Goal: Information Seeking & Learning: Learn about a topic

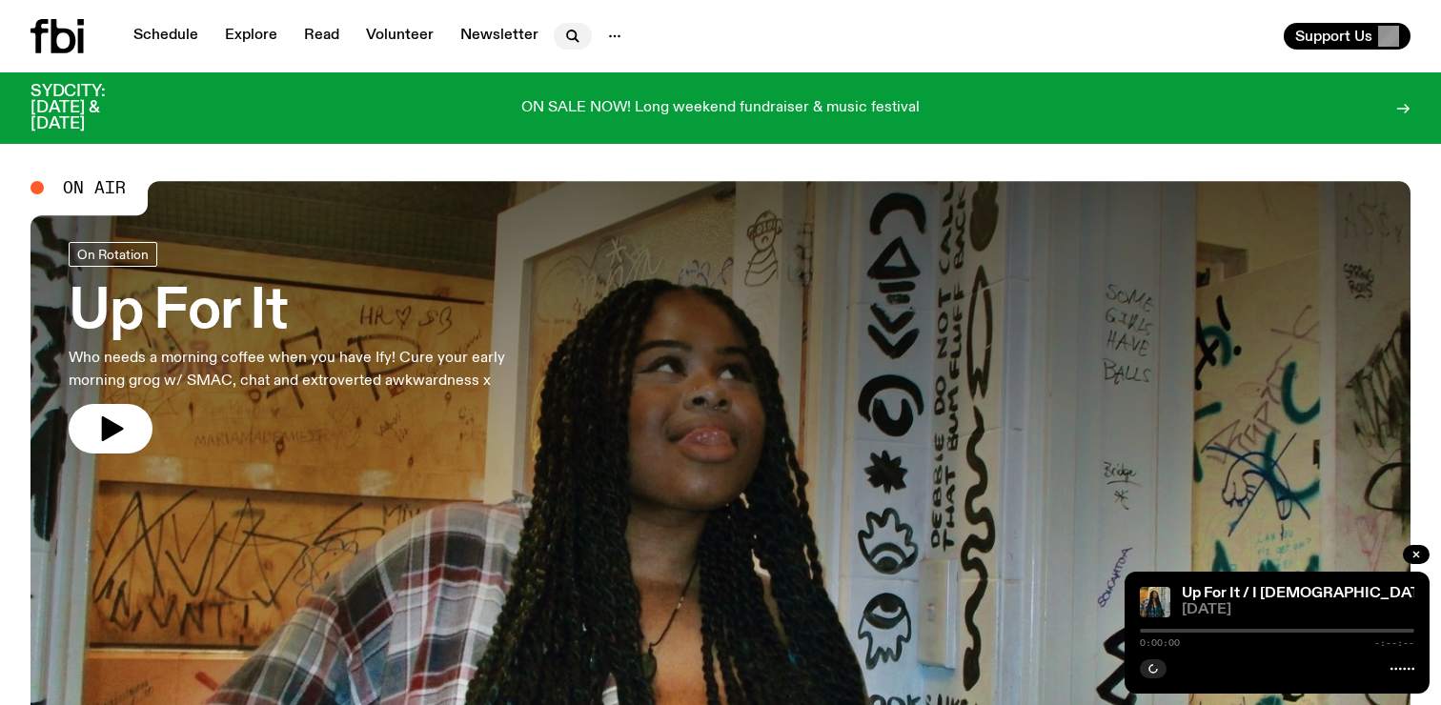
click at [561, 33] on icon "button" at bounding box center [572, 36] width 23 height 23
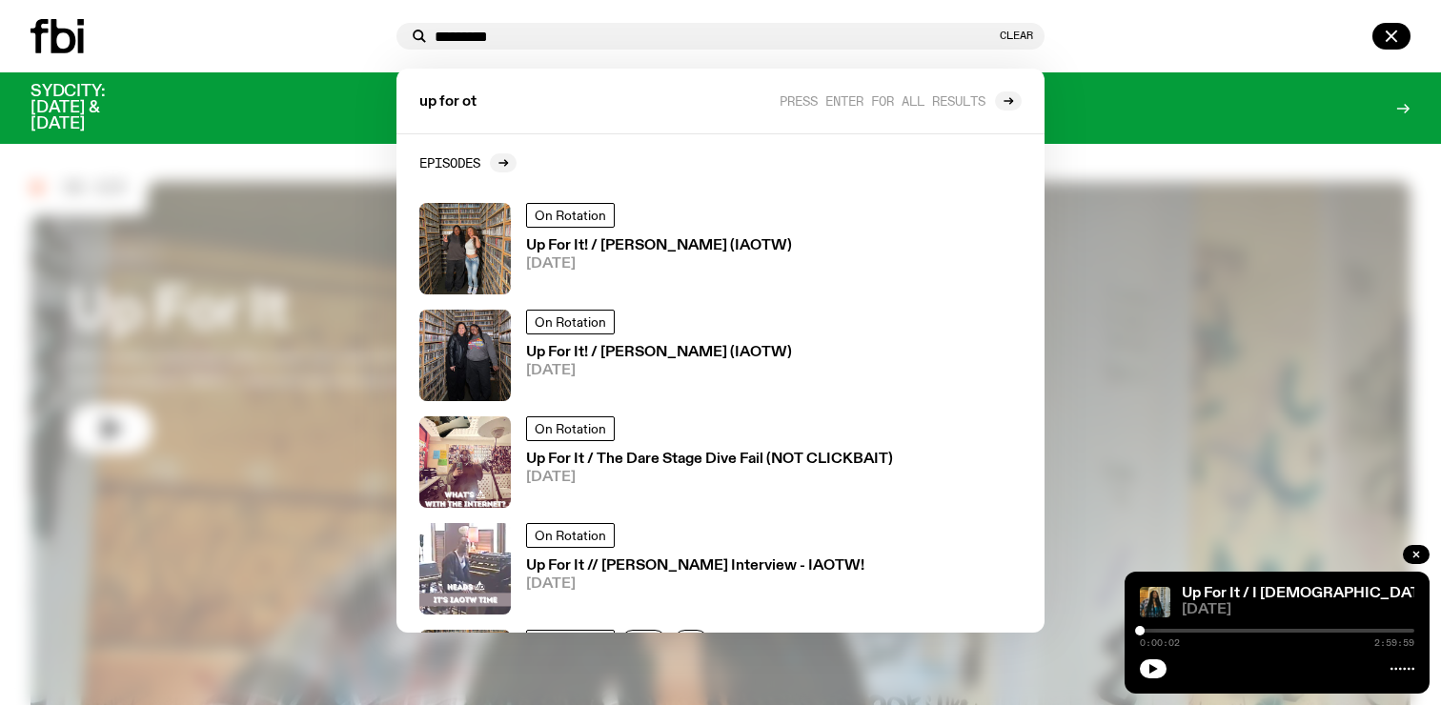
type input "*********"
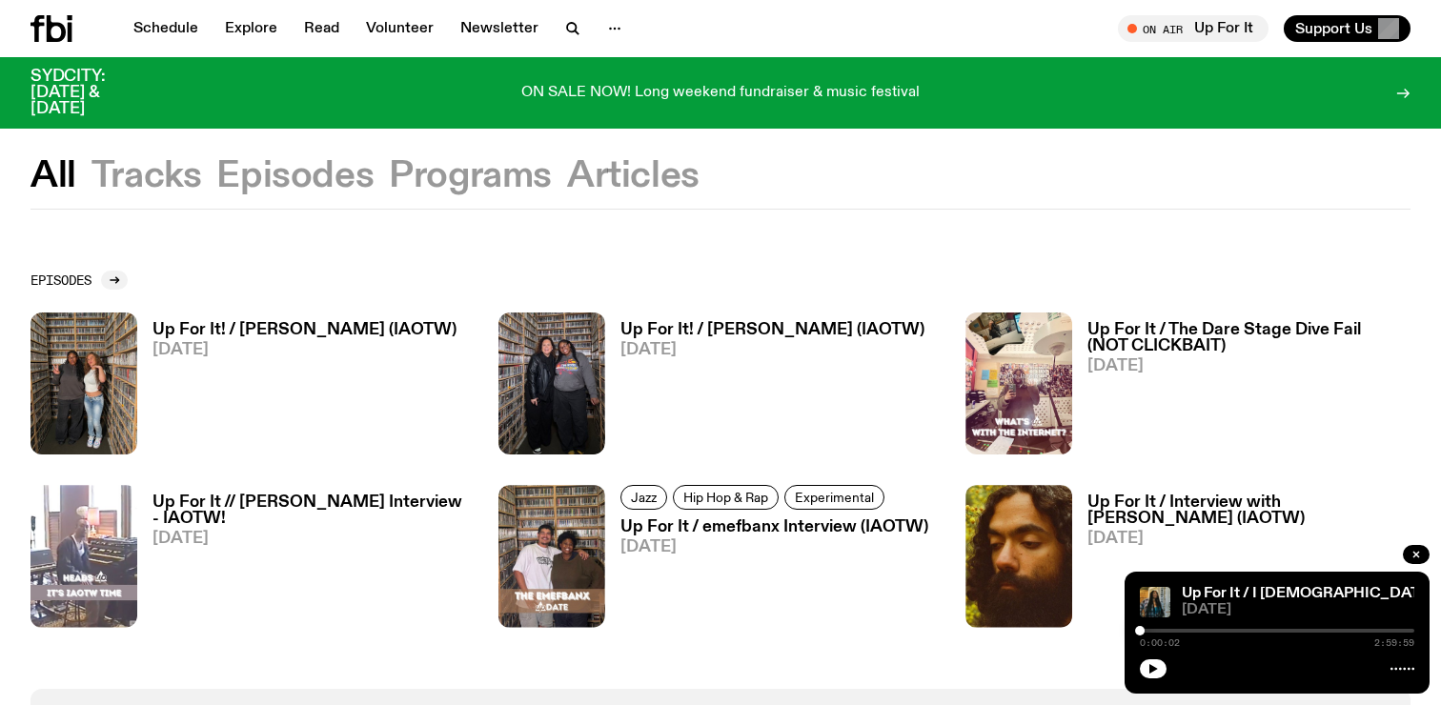
scroll to position [13, 0]
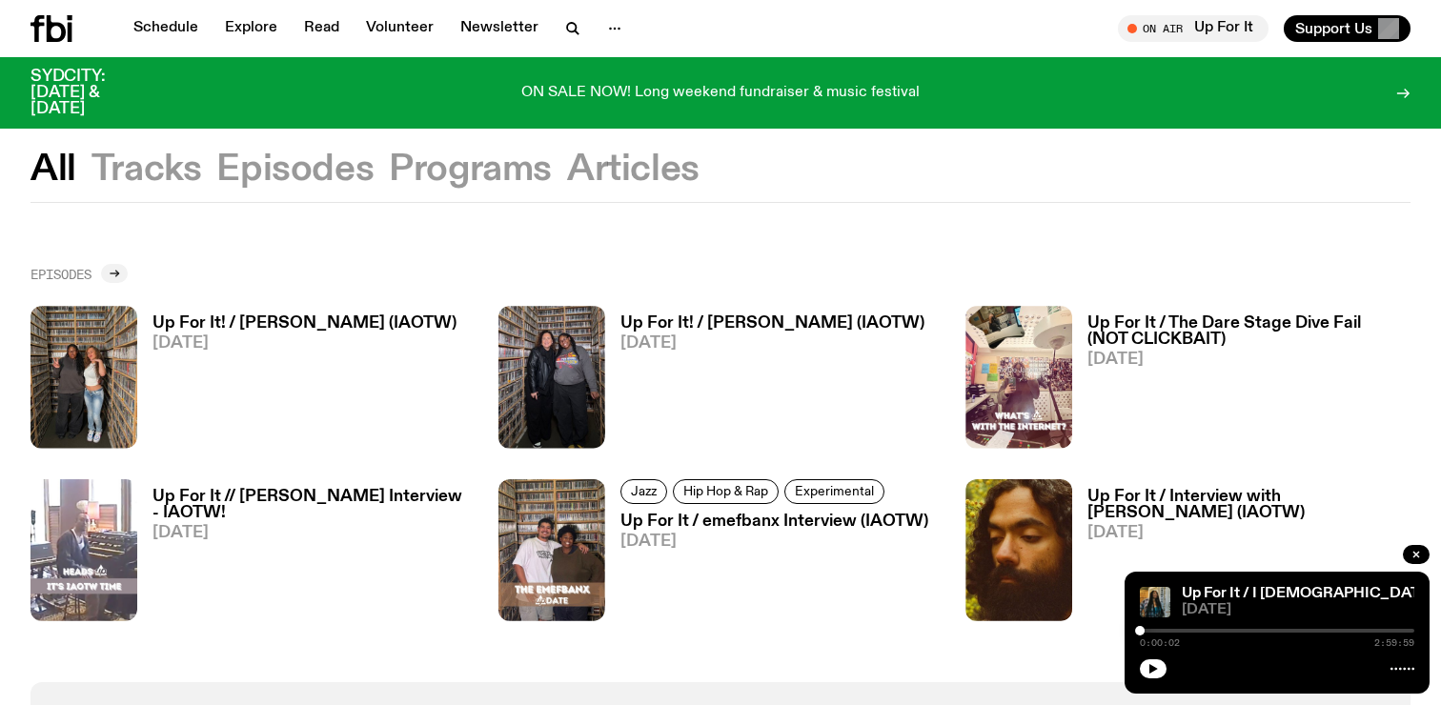
click at [118, 265] on div at bounding box center [114, 273] width 27 height 19
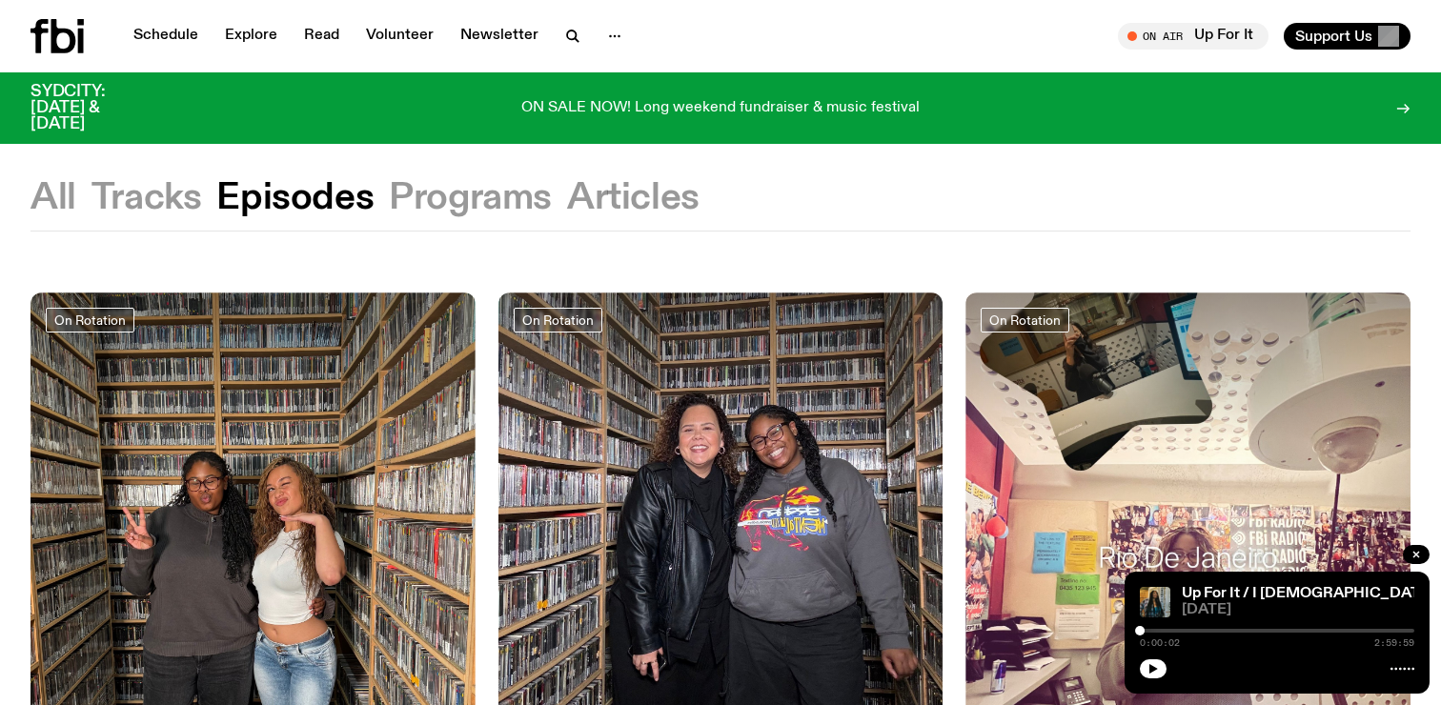
click at [522, 207] on button "Programs" at bounding box center [470, 198] width 163 height 34
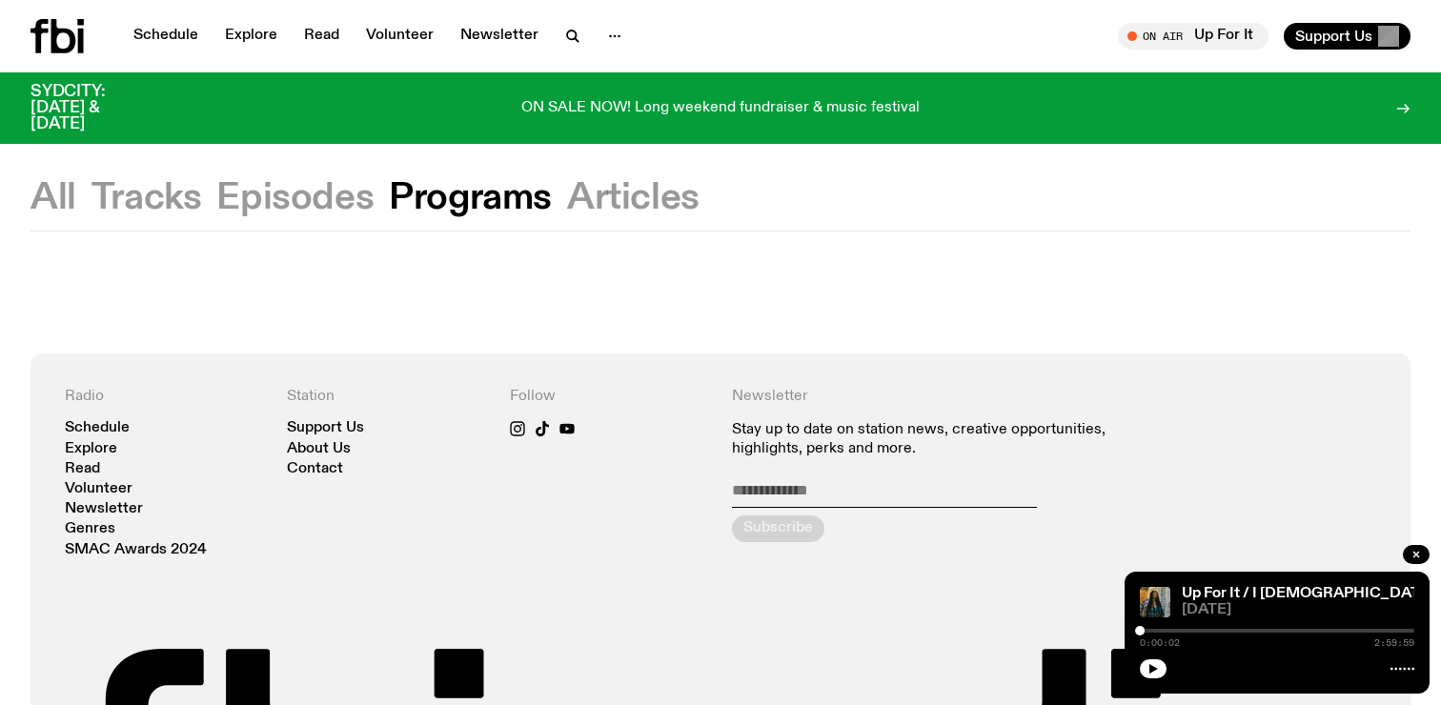
click at [66, 215] on button "All" at bounding box center [53, 198] width 46 height 34
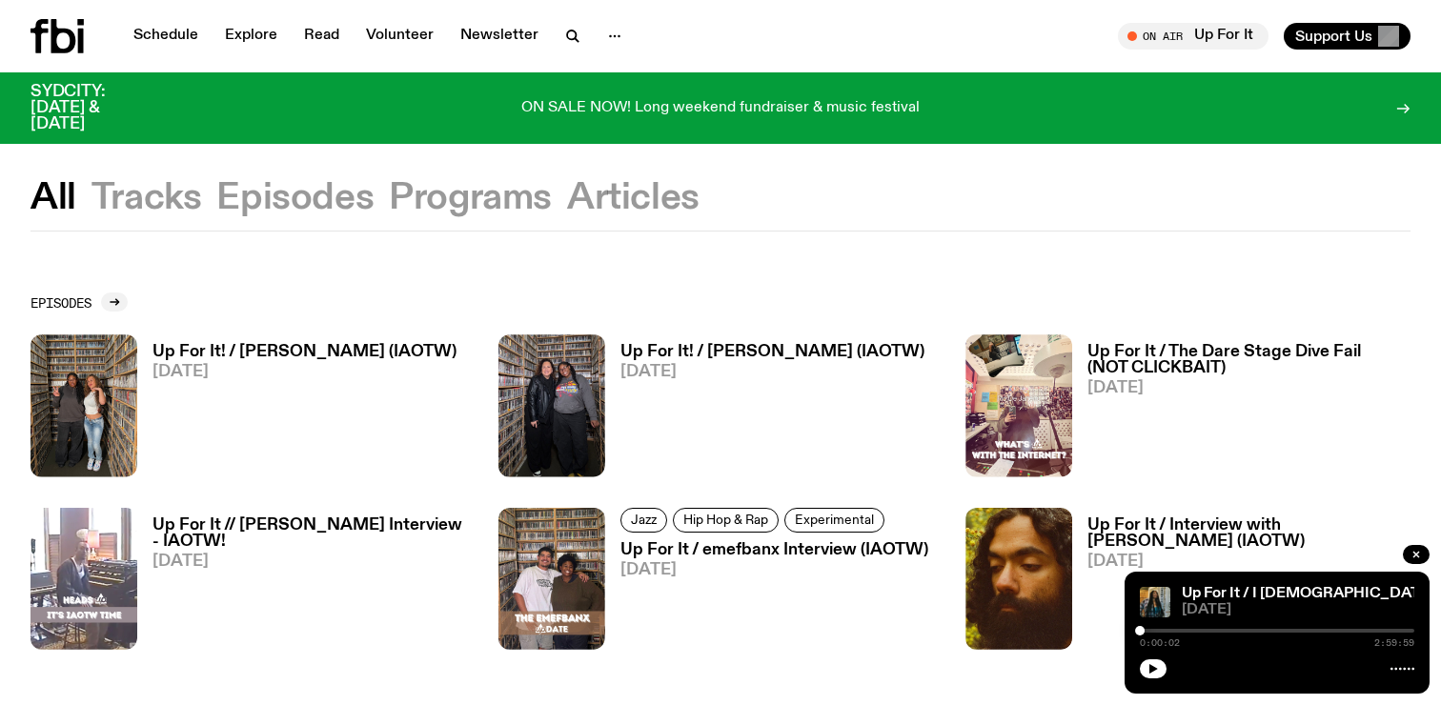
click at [255, 37] on link "Explore" at bounding box center [250, 36] width 75 height 27
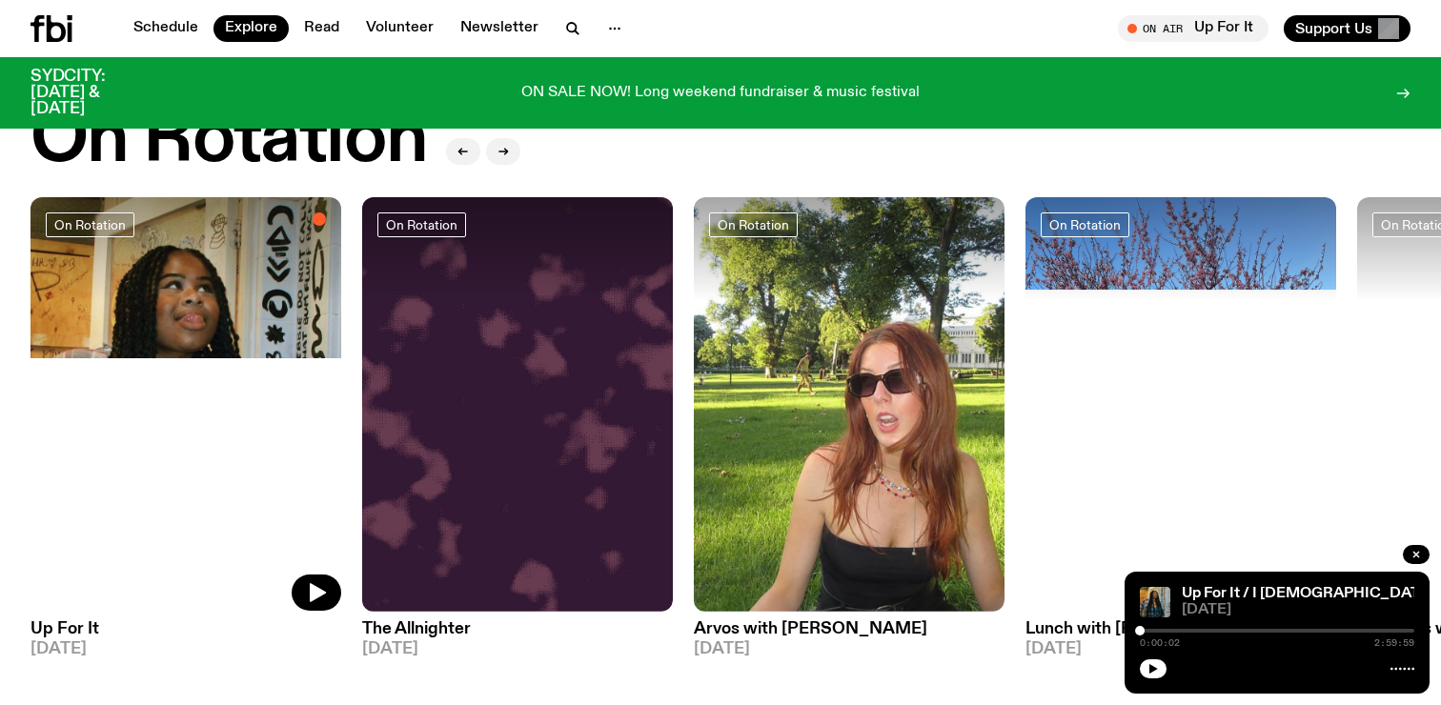
scroll to position [725, 0]
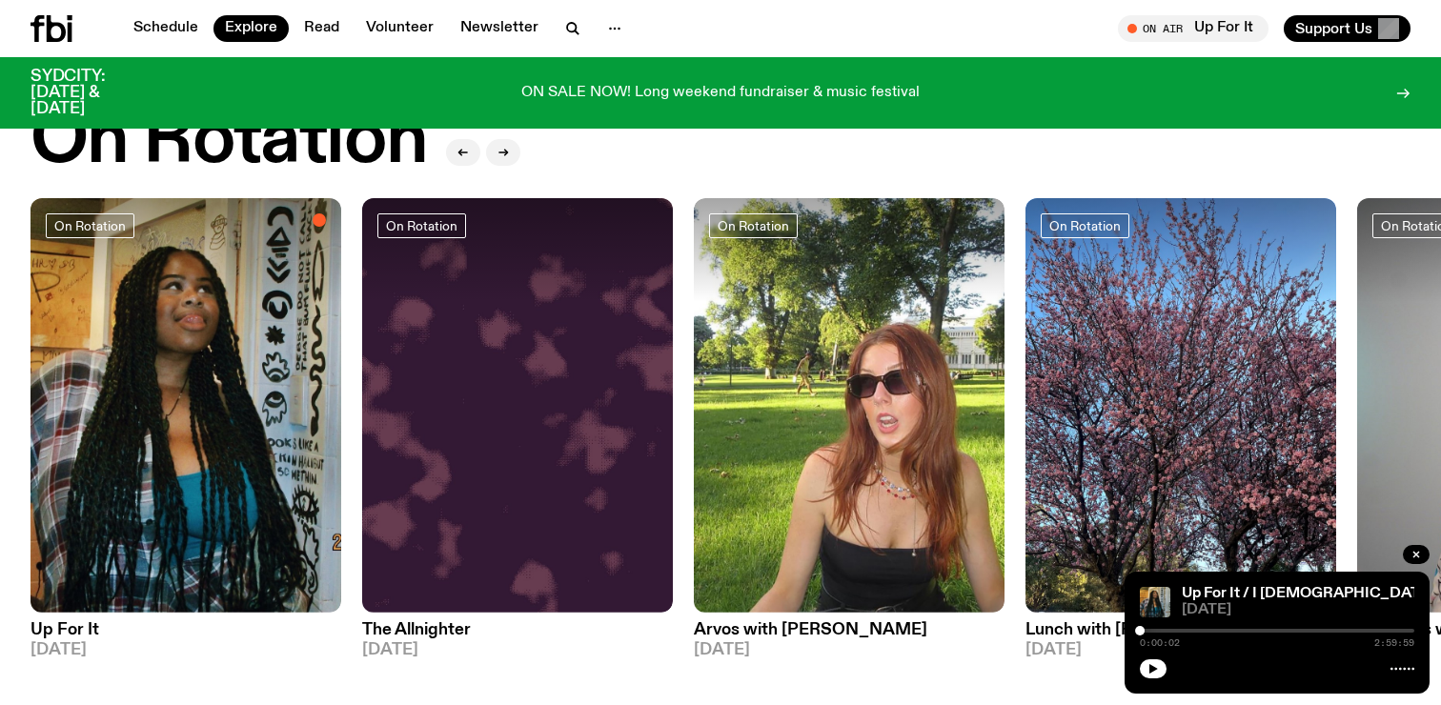
click at [74, 642] on span "05.09.25" at bounding box center [185, 650] width 311 height 16
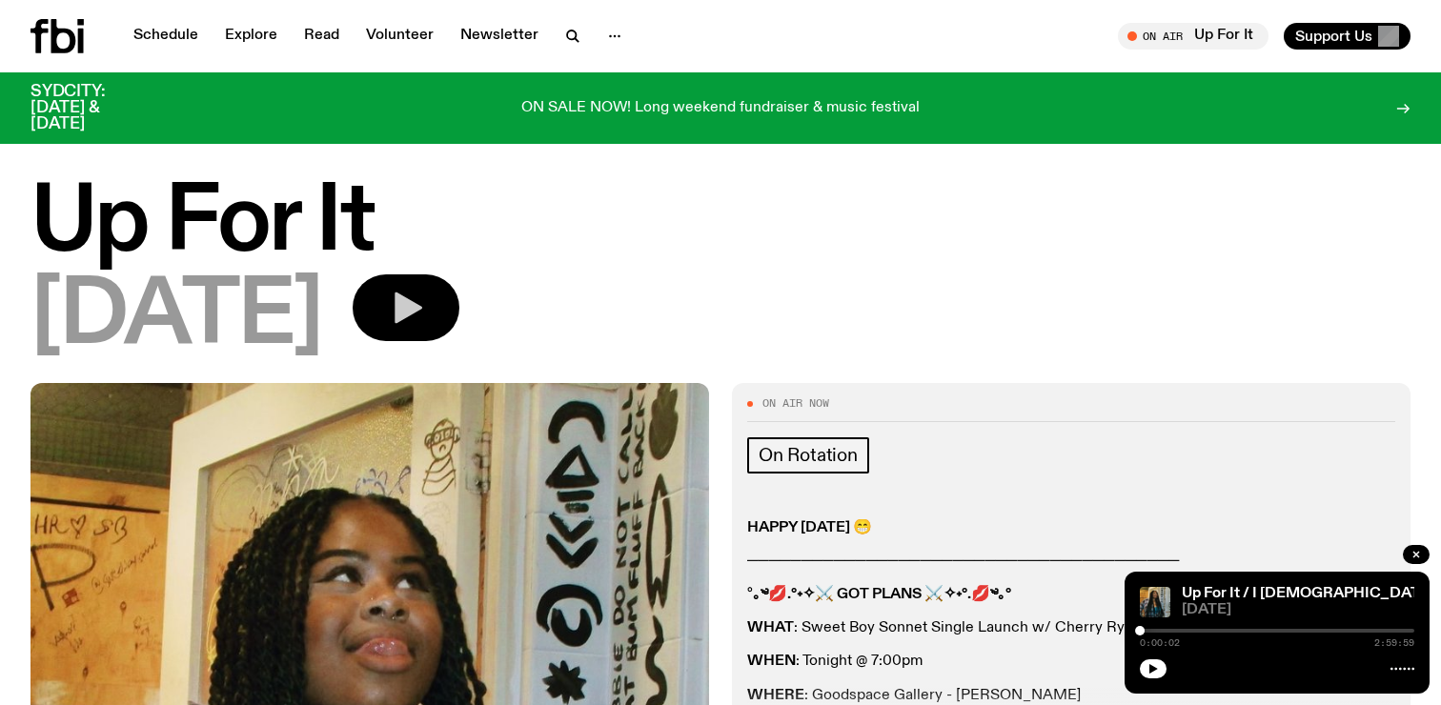
click at [422, 304] on icon "button" at bounding box center [408, 308] width 28 height 31
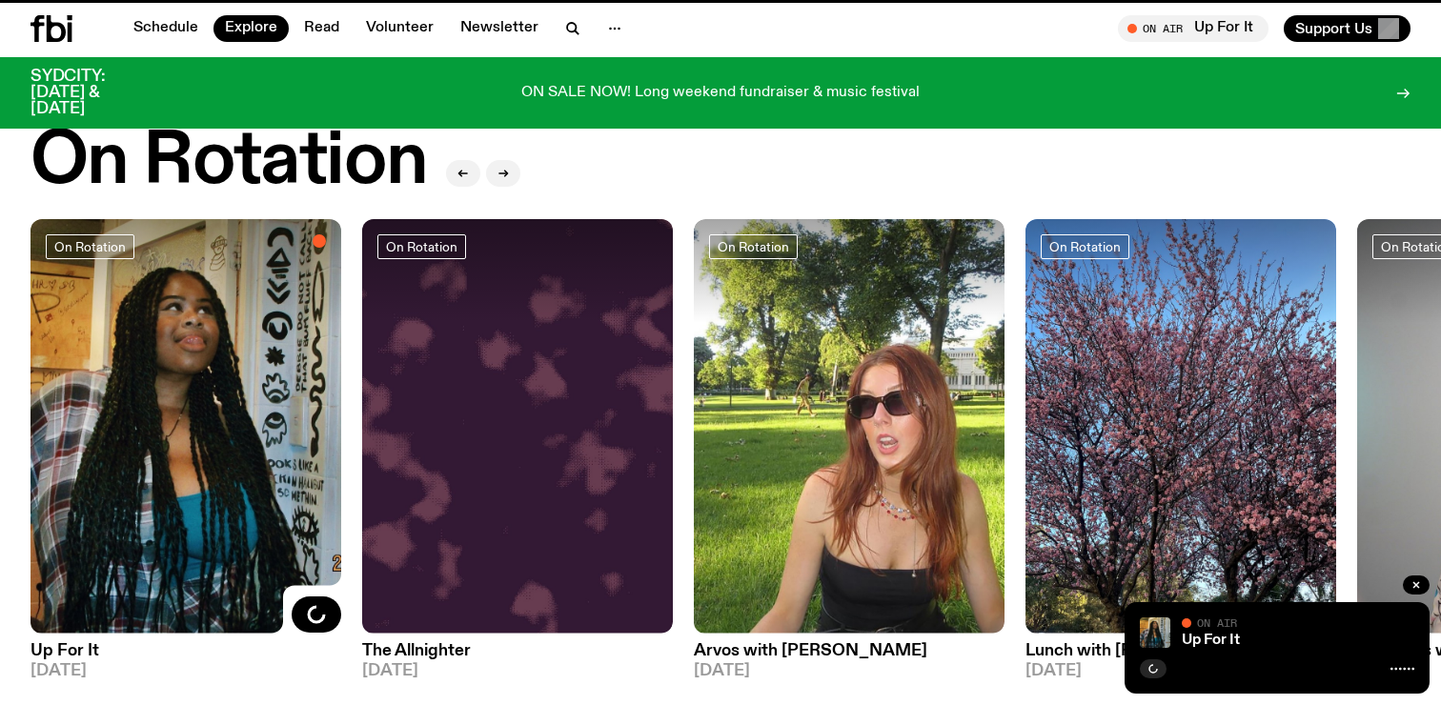
scroll to position [710, 0]
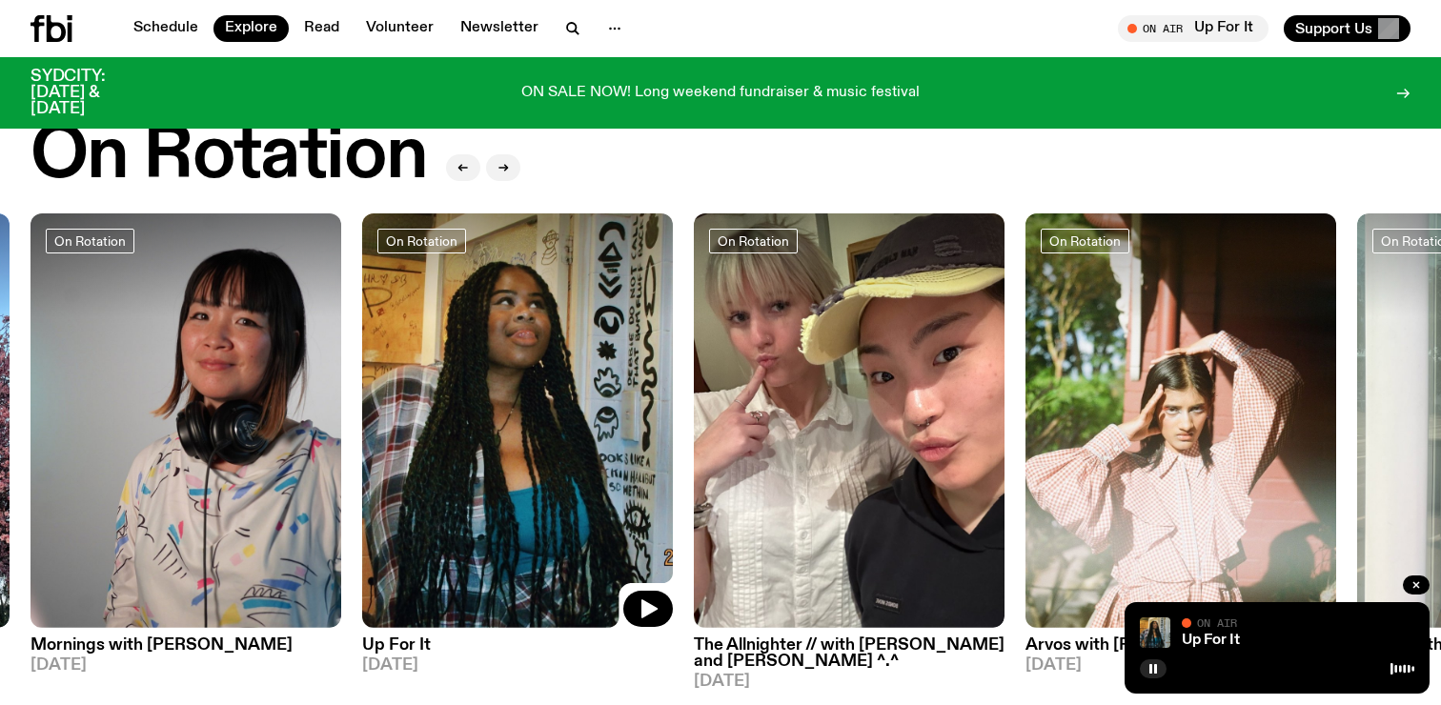
click at [521, 578] on img at bounding box center [517, 420] width 311 height 414
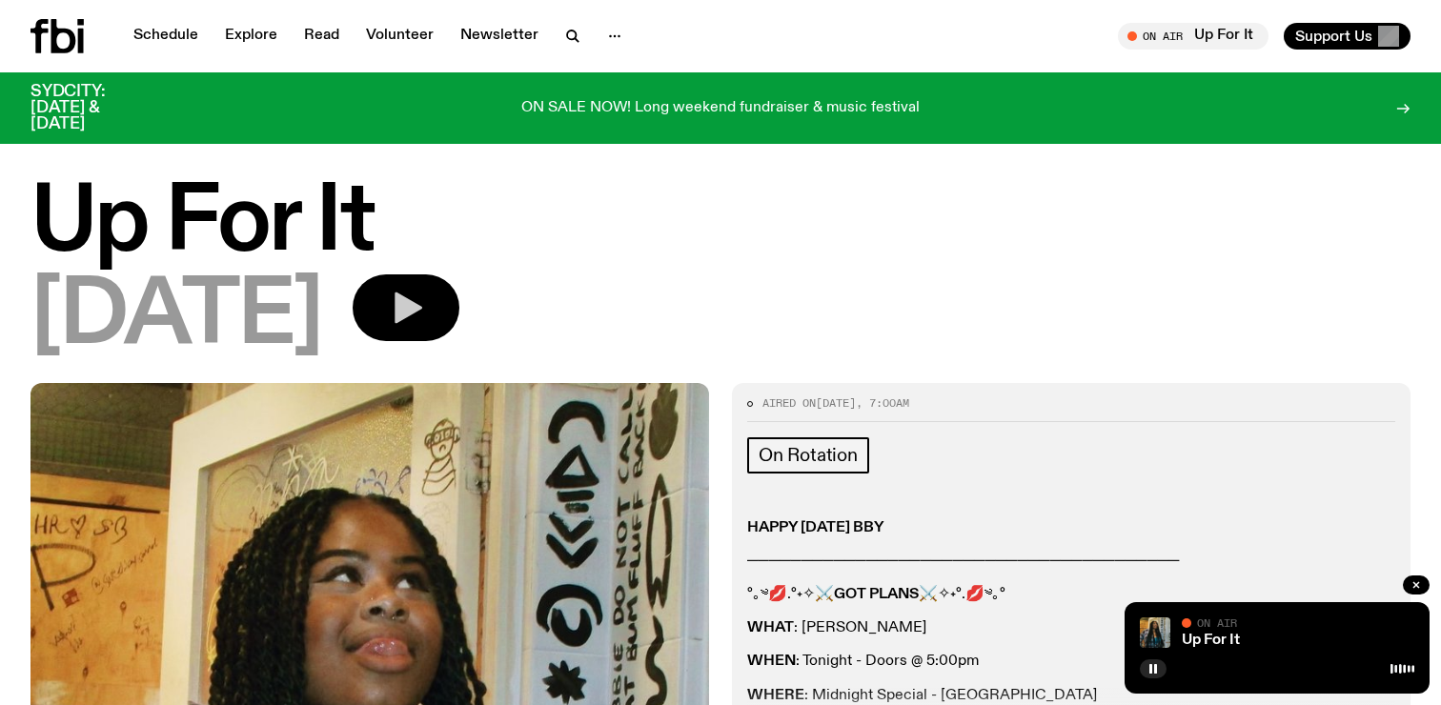
click at [459, 314] on button "button" at bounding box center [406, 307] width 107 height 67
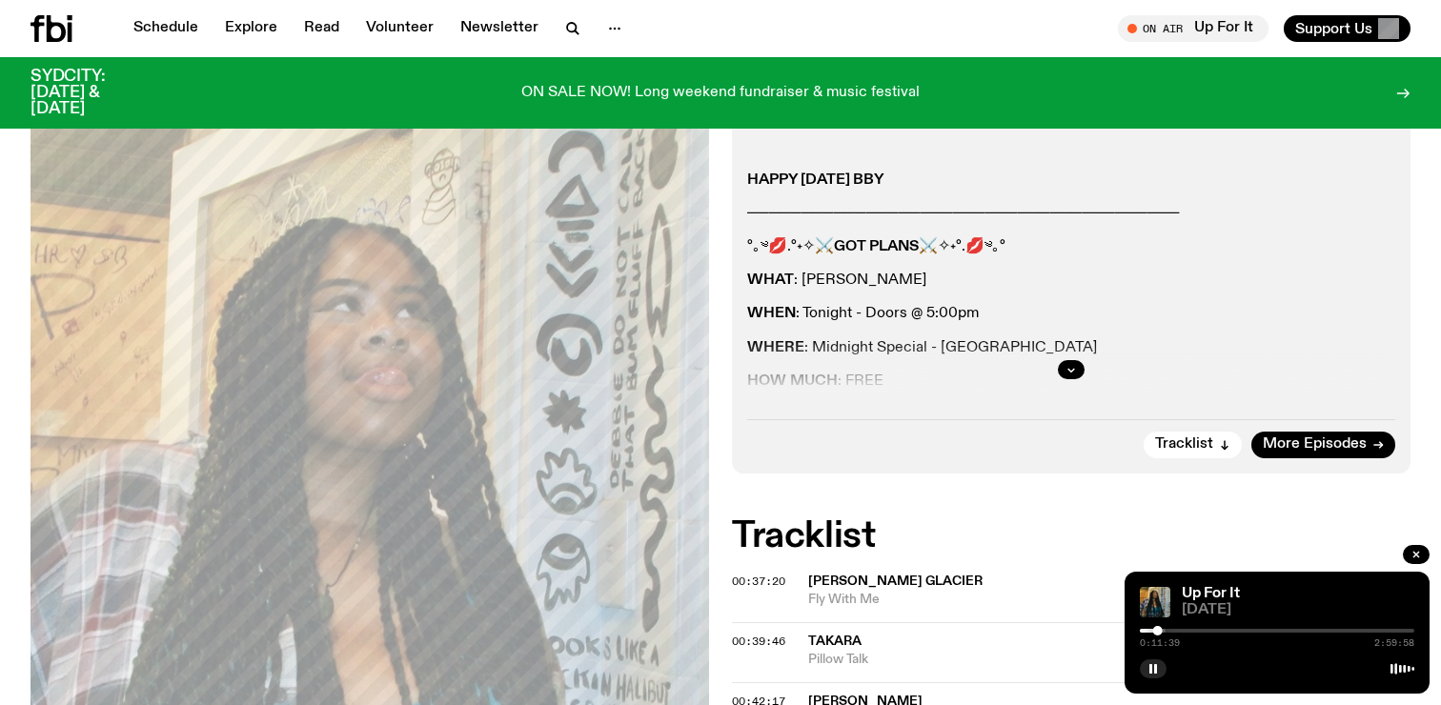
scroll to position [272, 0]
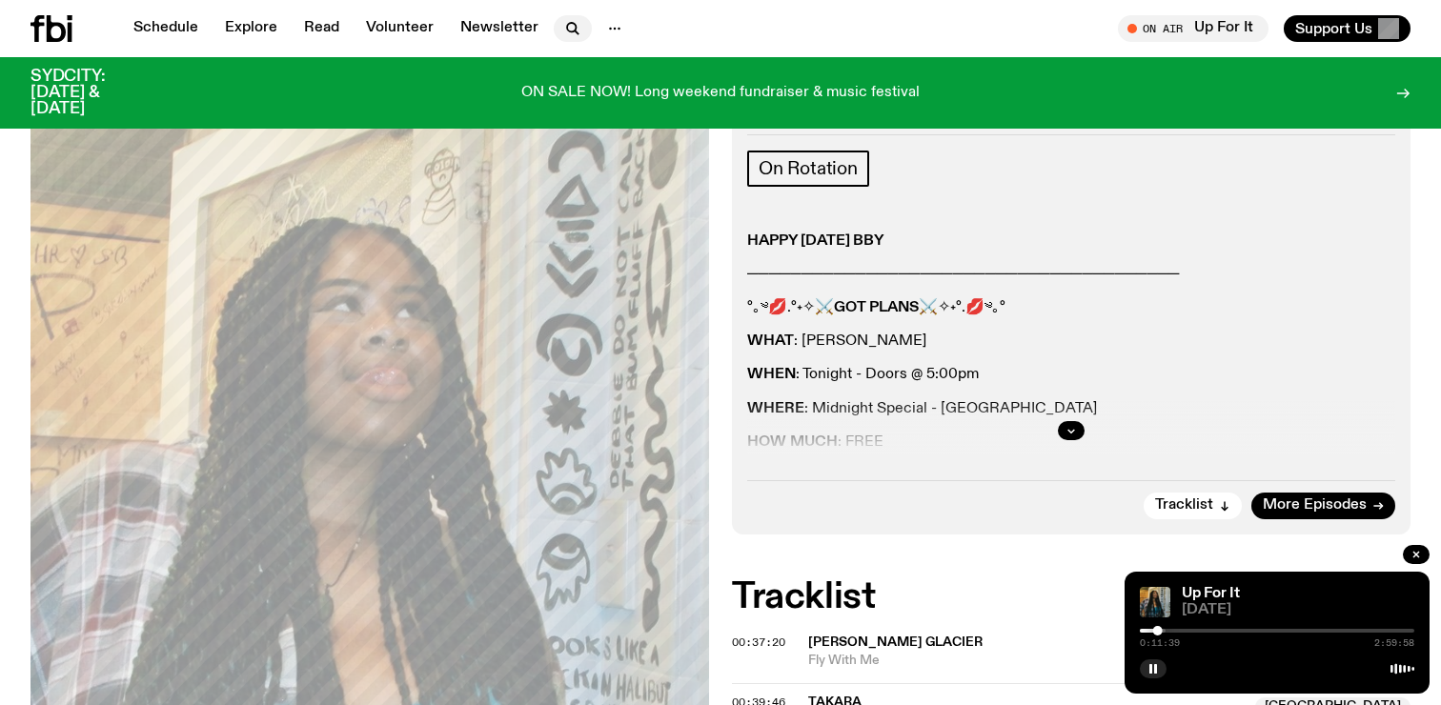
click at [579, 31] on button "button" at bounding box center [573, 28] width 38 height 27
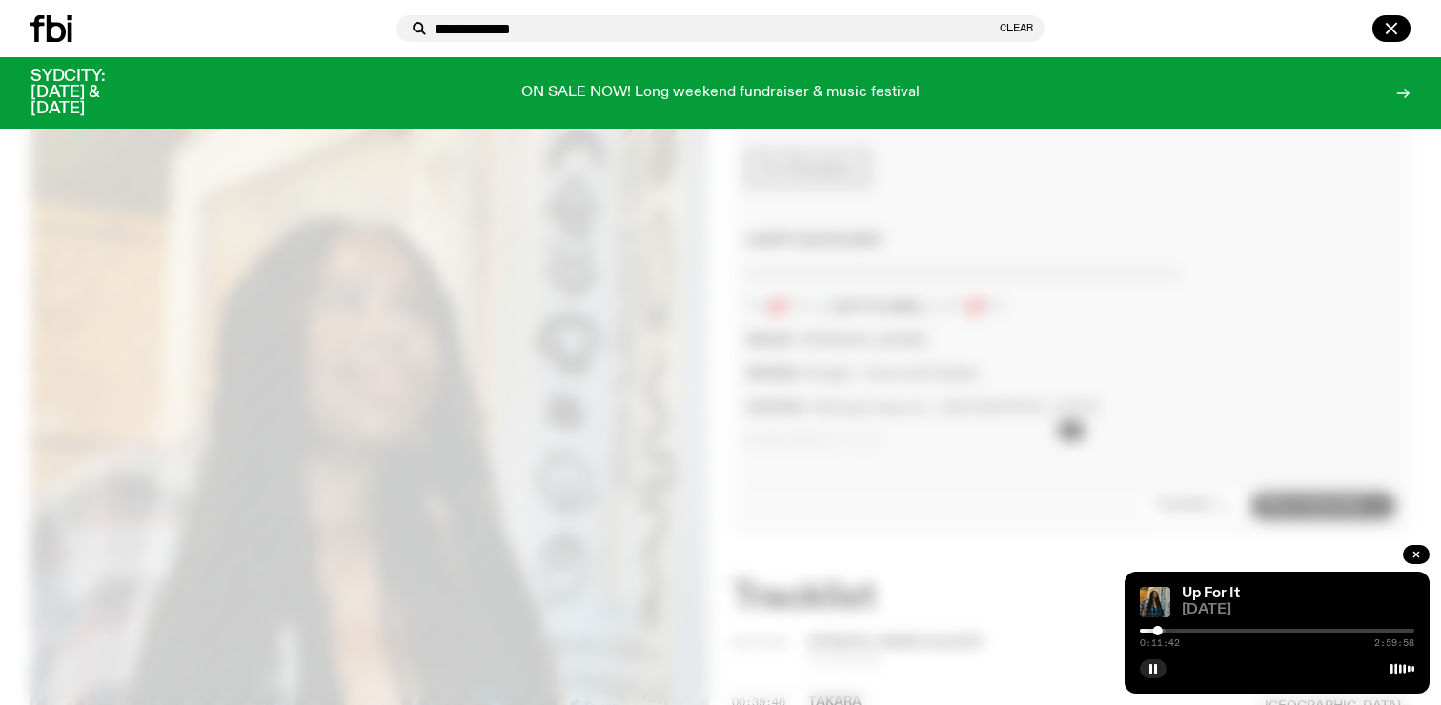
type input "**********"
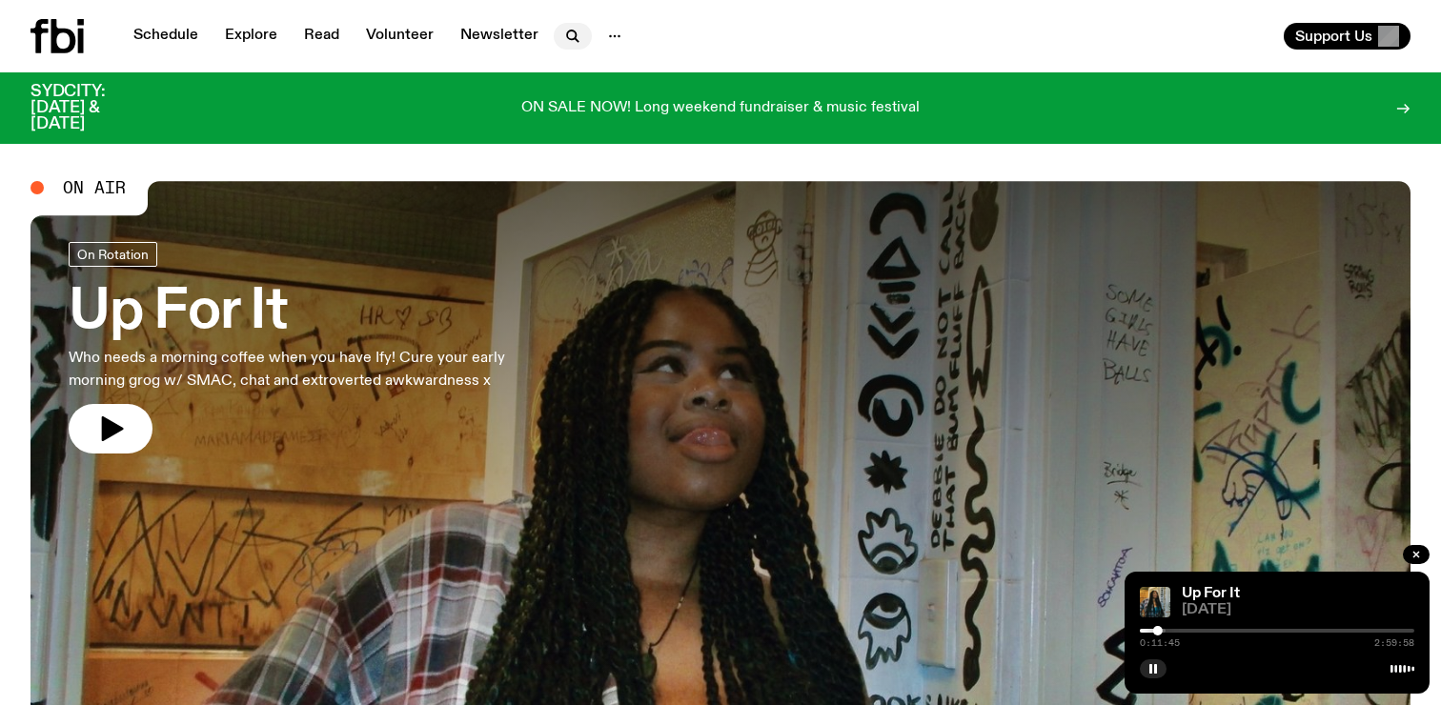
click at [561, 30] on icon "button" at bounding box center [572, 36] width 23 height 23
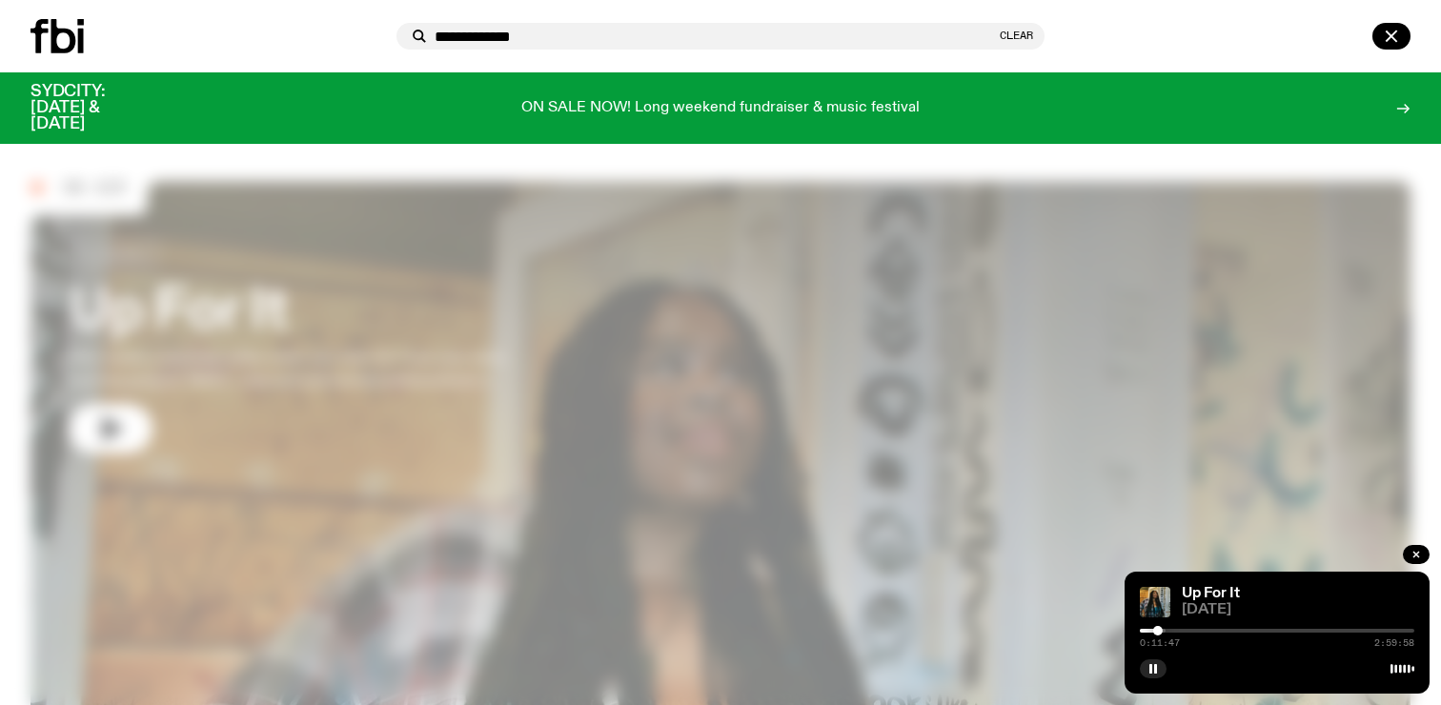
type input "**********"
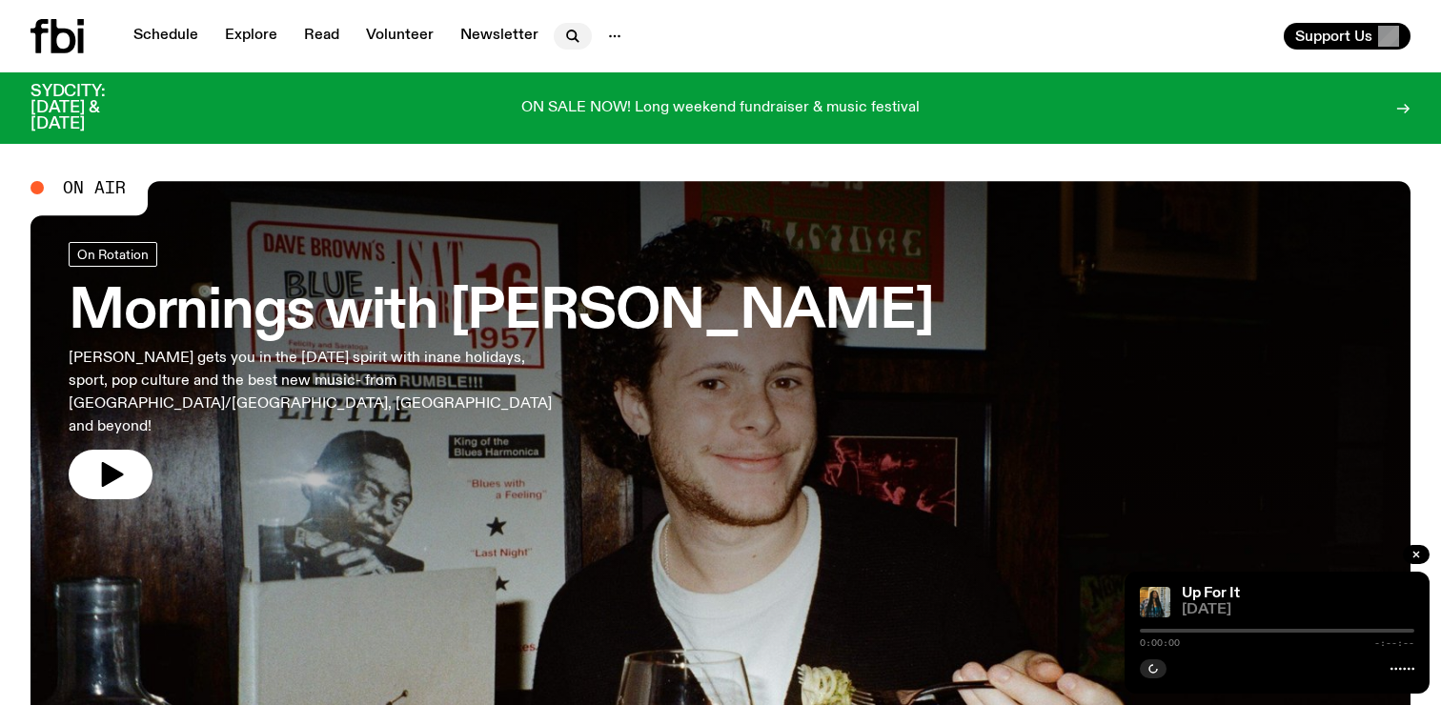
click at [561, 34] on icon "button" at bounding box center [572, 36] width 23 height 23
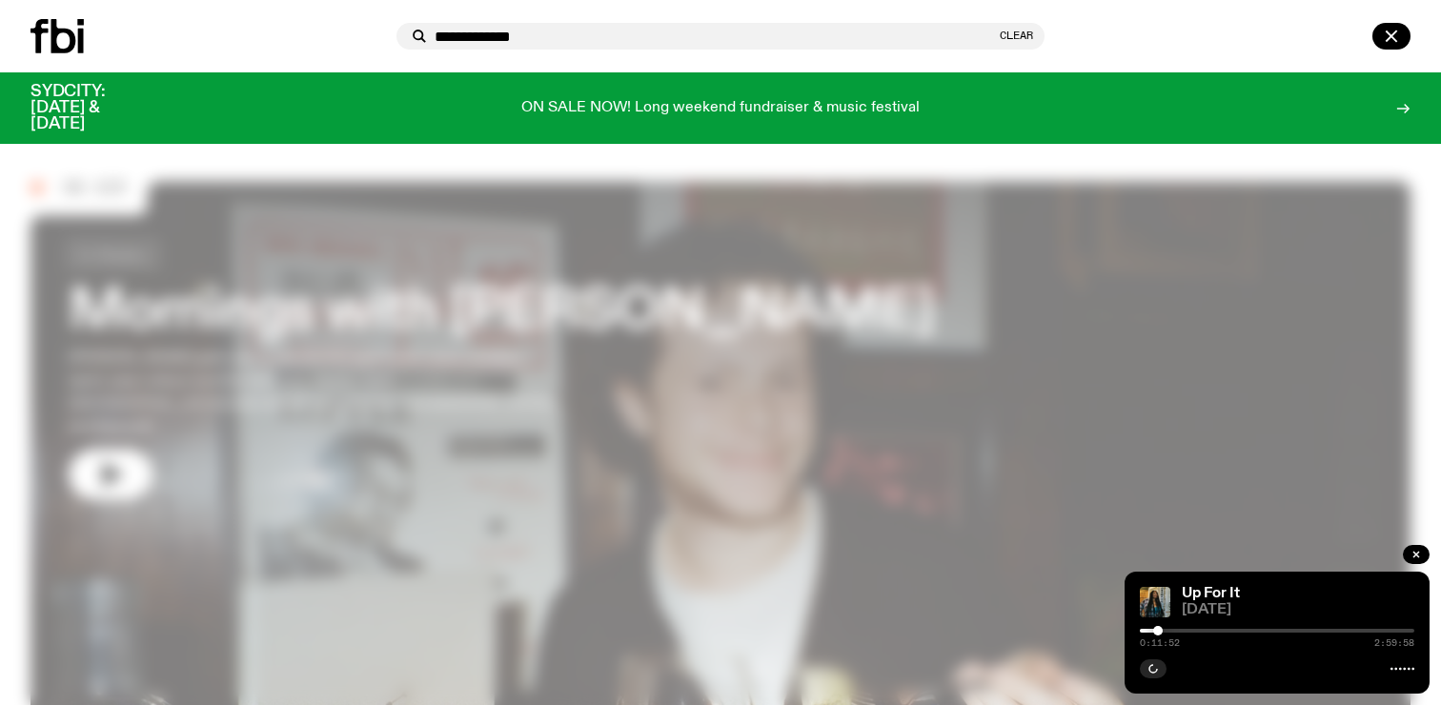
type input "**********"
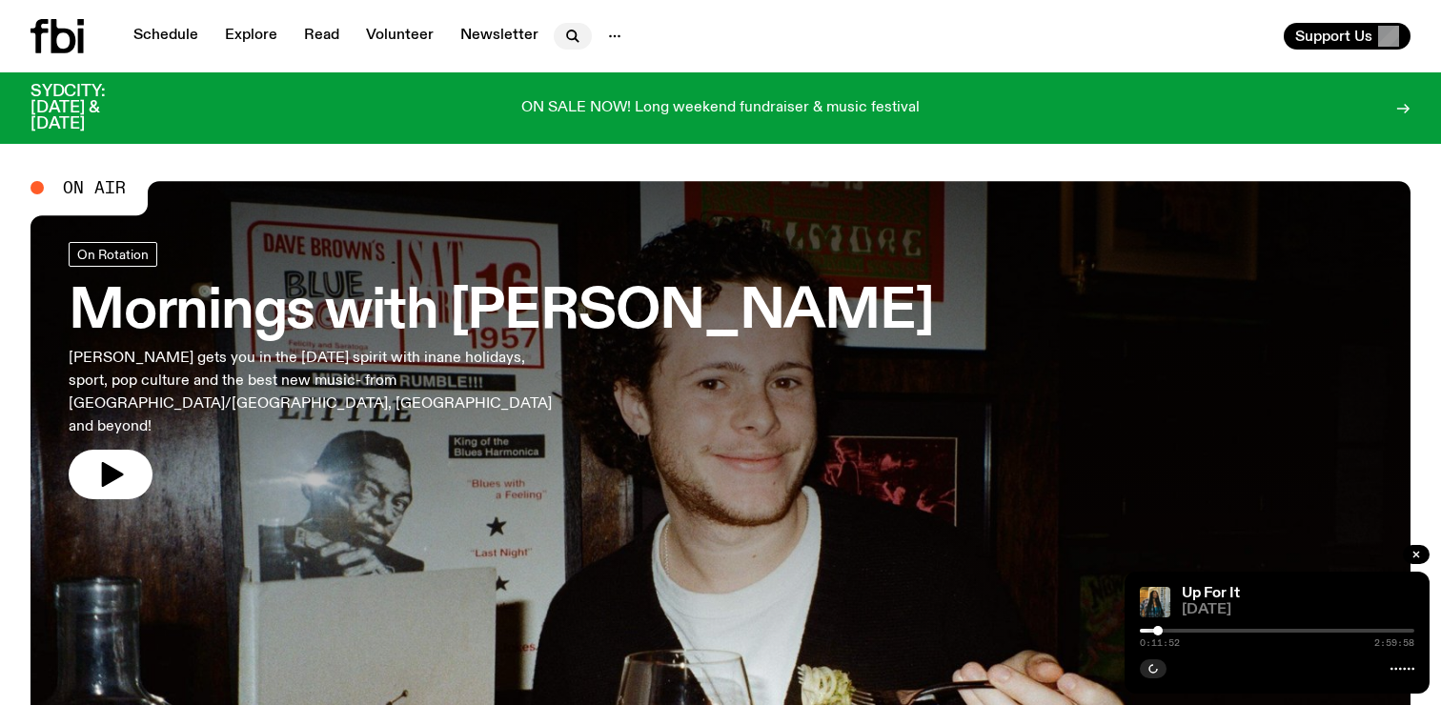
click at [573, 29] on icon "button" at bounding box center [572, 36] width 23 height 23
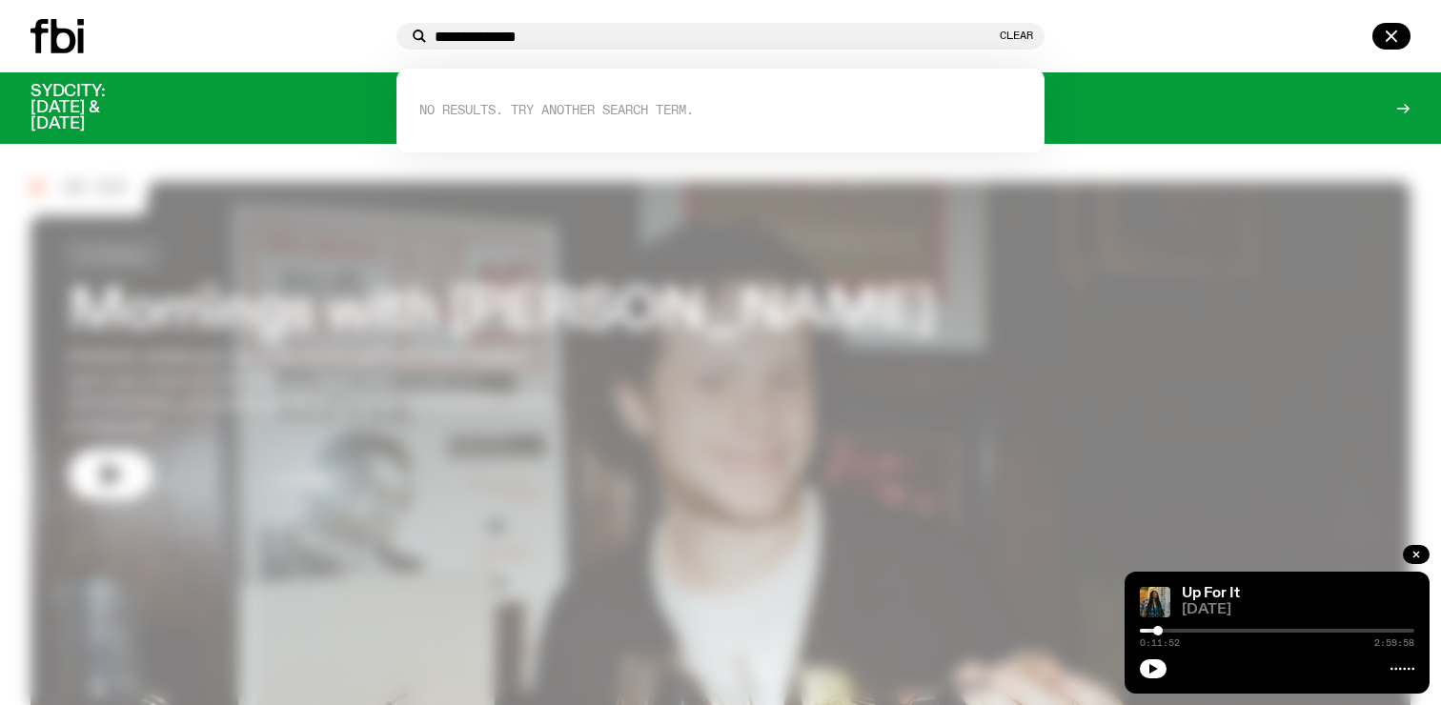
type input "**********"
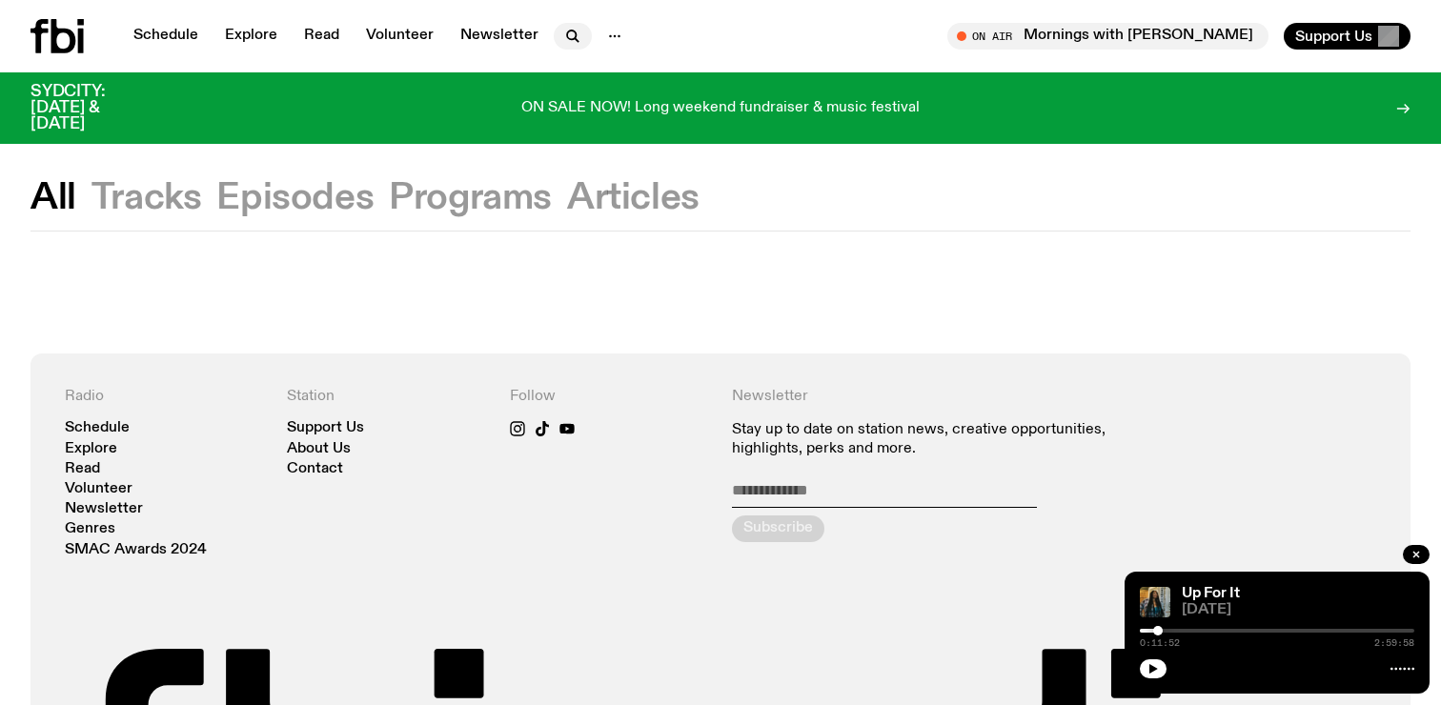
click at [561, 36] on icon "button" at bounding box center [572, 36] width 23 height 23
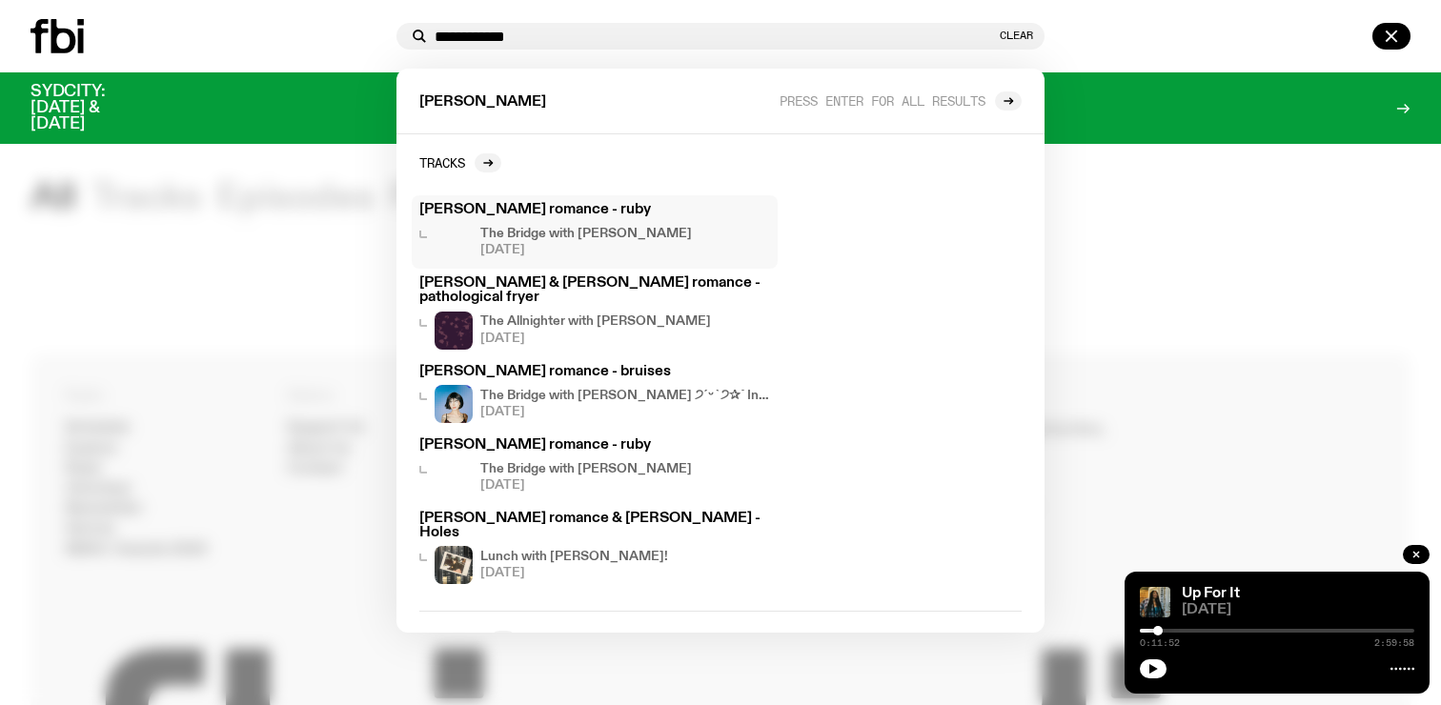
scroll to position [152, 0]
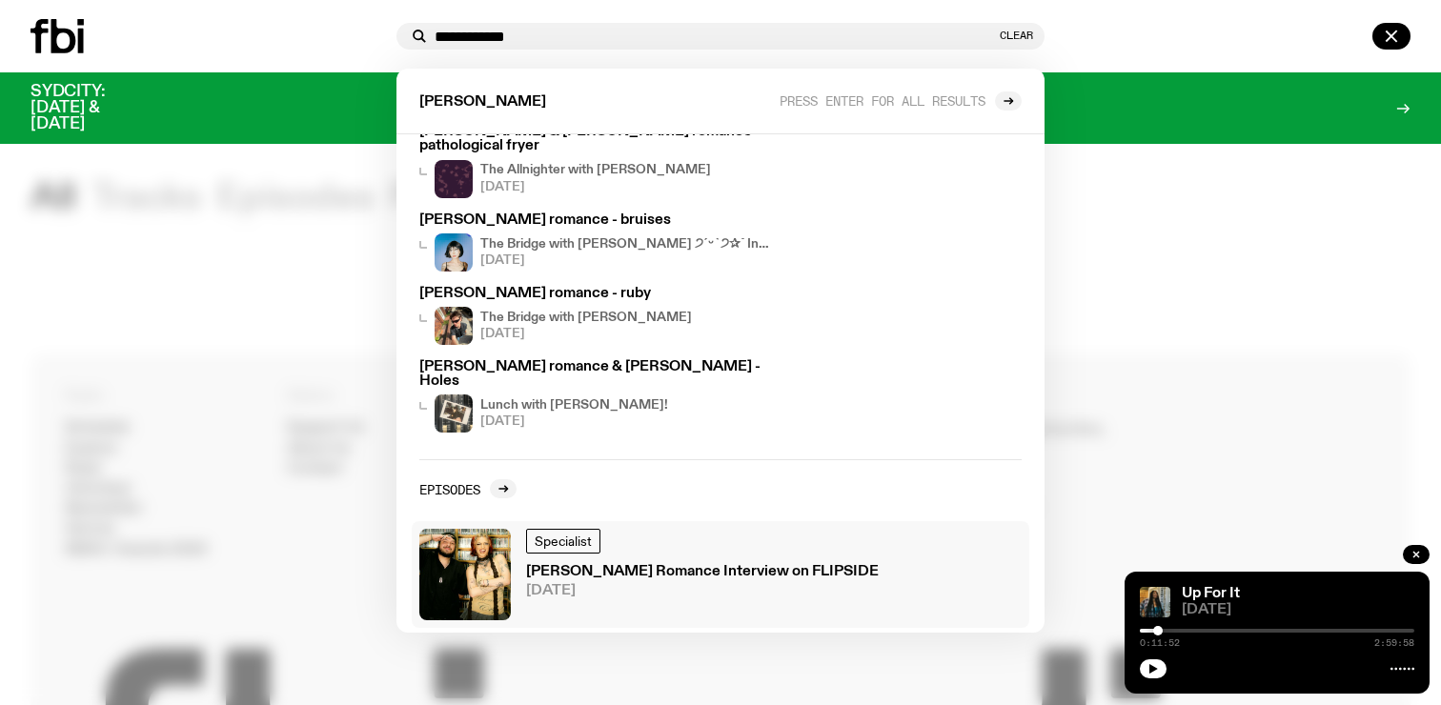
type input "**********"
click at [611, 565] on h3 "[PERSON_NAME] Romance Interview on FLIPSIDE" at bounding box center [702, 572] width 353 height 14
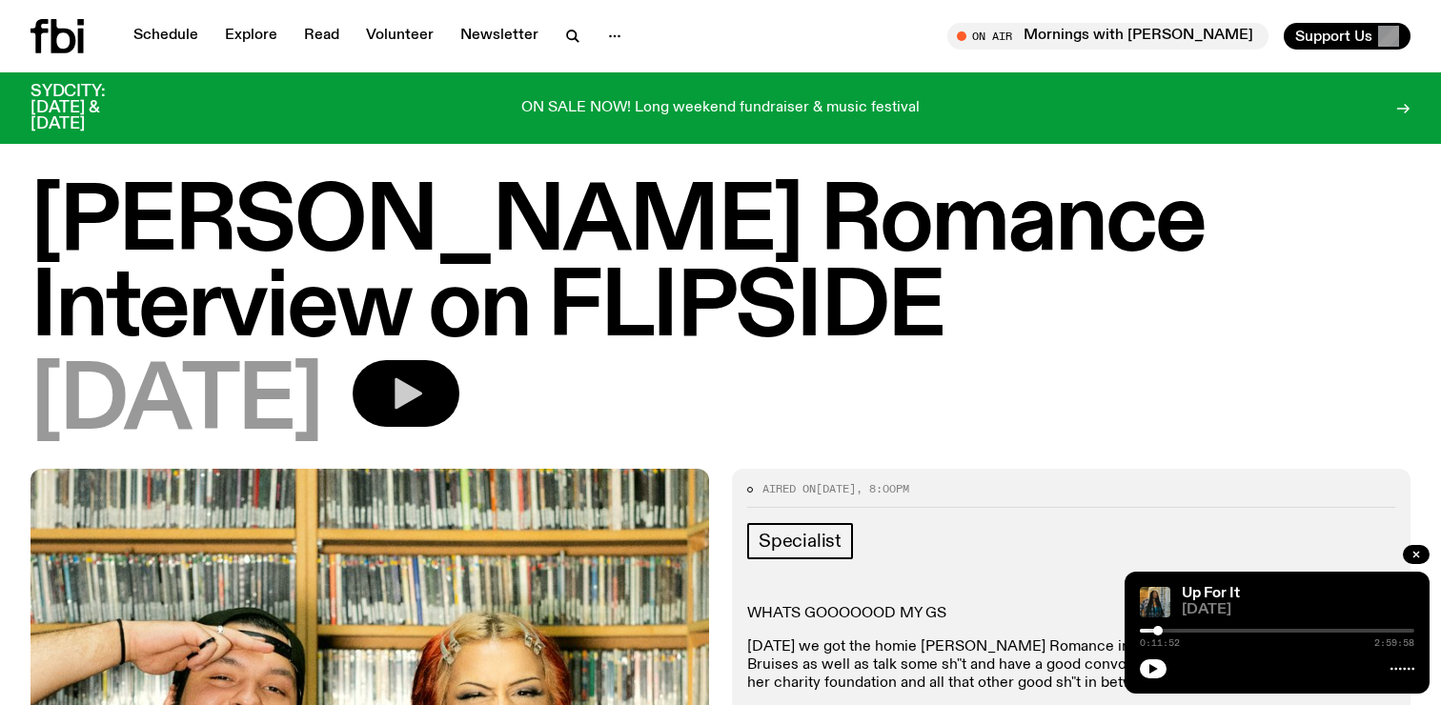
click at [422, 398] on icon "button" at bounding box center [408, 393] width 28 height 31
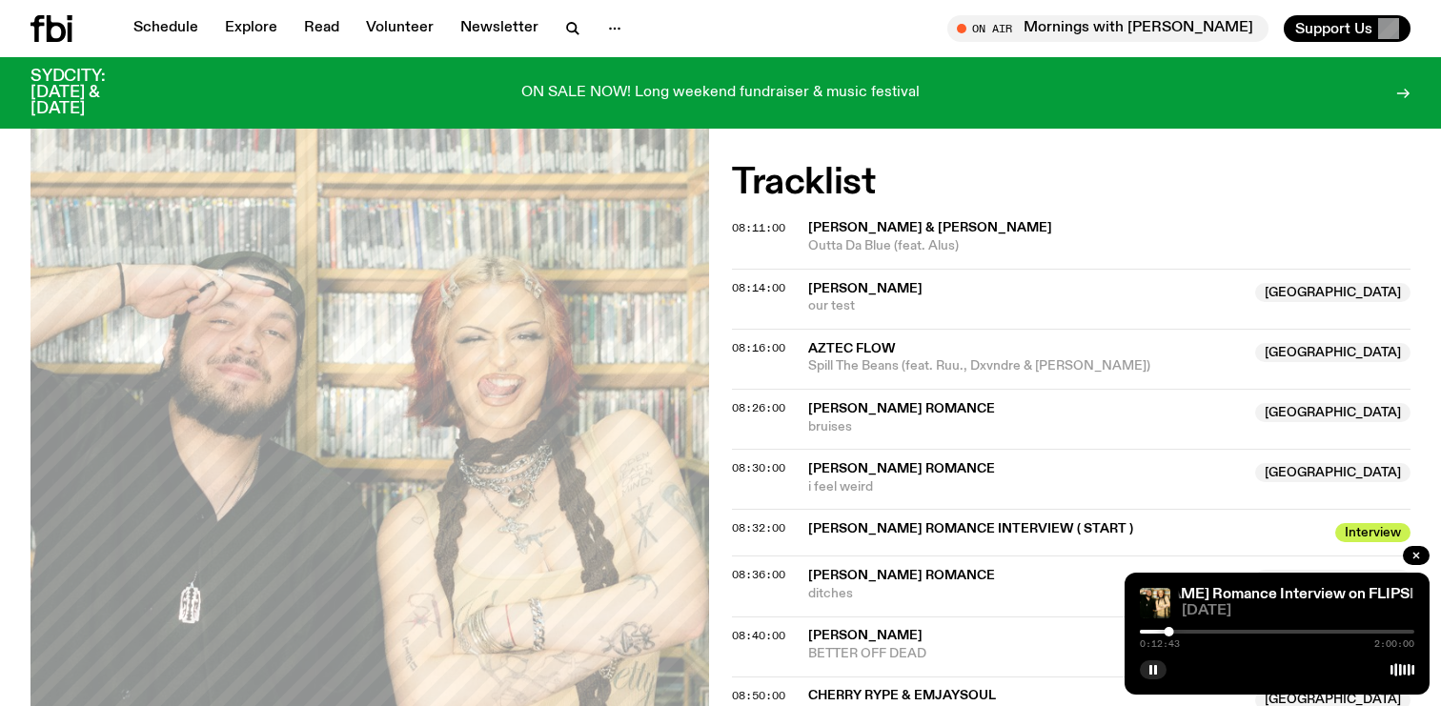
scroll to position [744, 0]
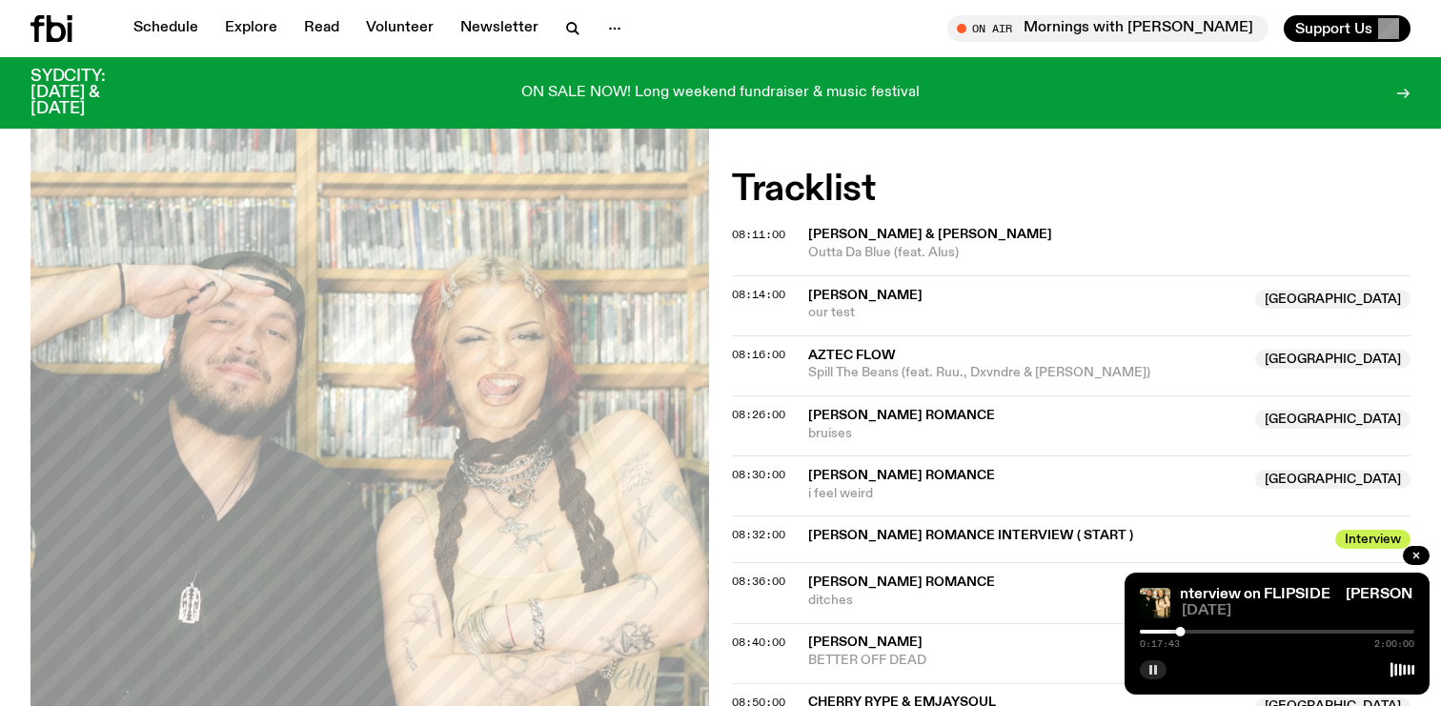
click at [1158, 666] on icon "button" at bounding box center [1152, 669] width 11 height 11
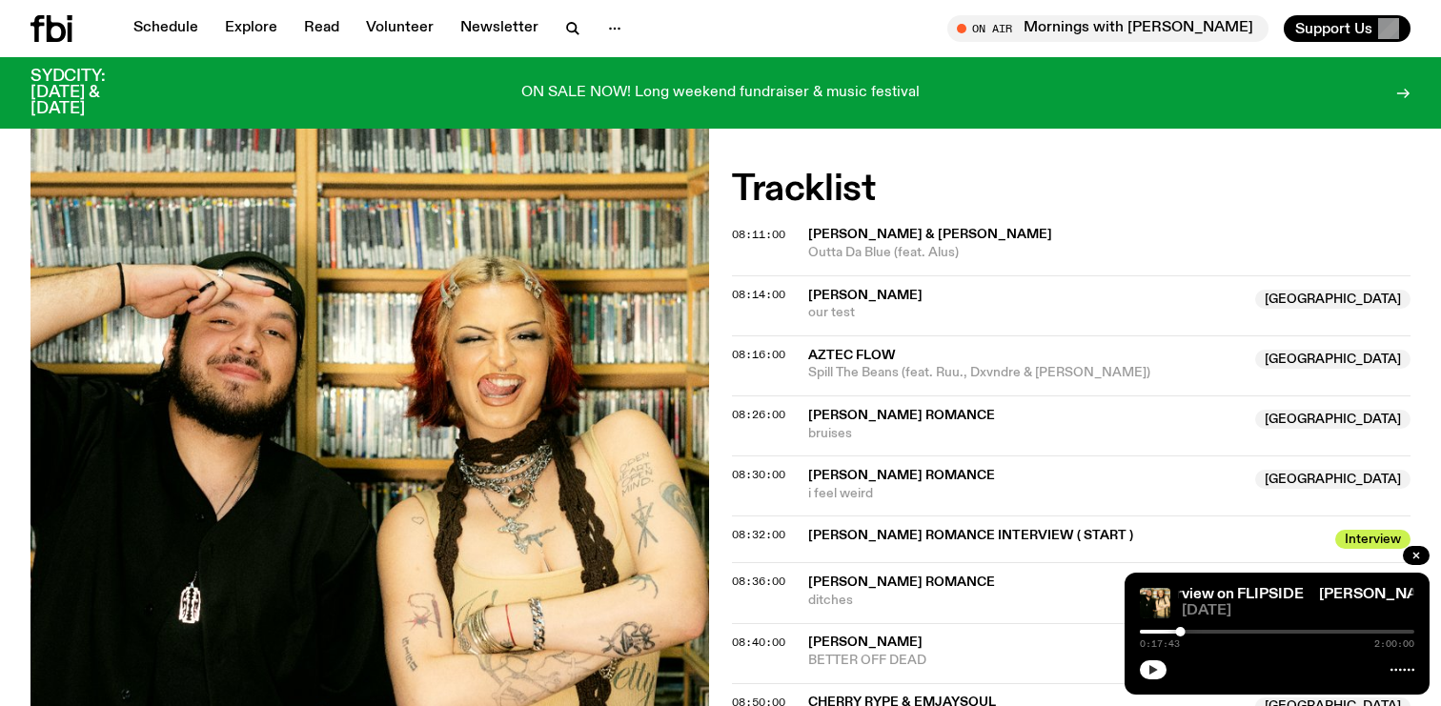
click at [1158, 658] on div at bounding box center [1277, 668] width 274 height 23
click at [1154, 671] on icon "button" at bounding box center [1153, 670] width 9 height 10
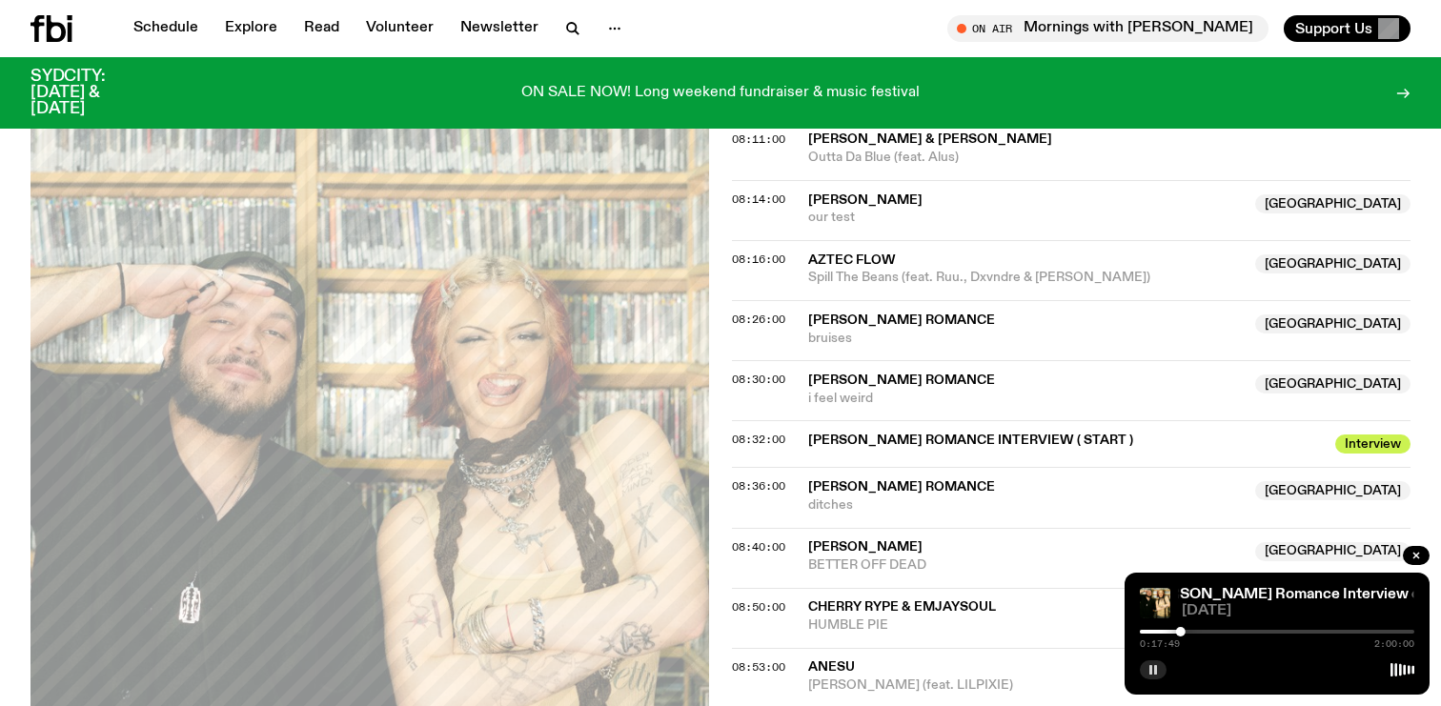
scroll to position [846, 0]
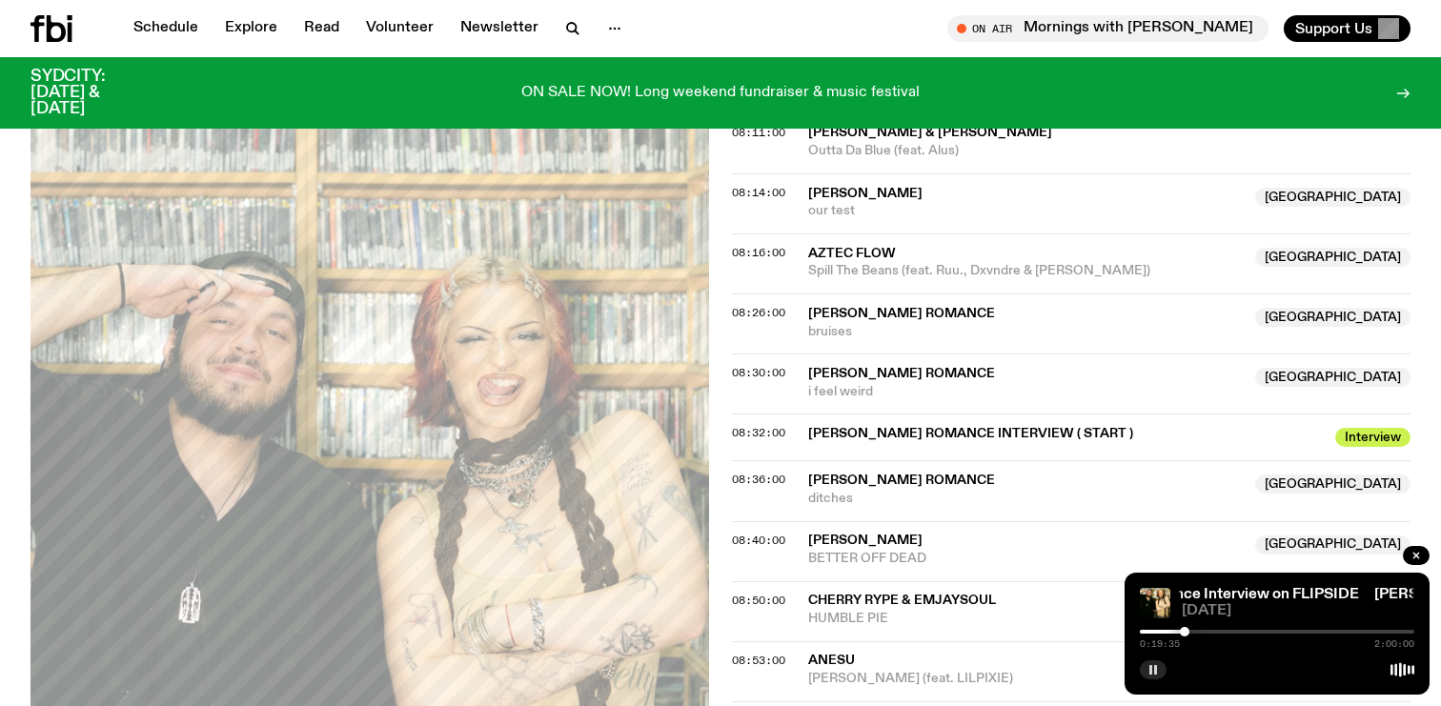
click at [1184, 634] on div at bounding box center [1185, 632] width 10 height 10
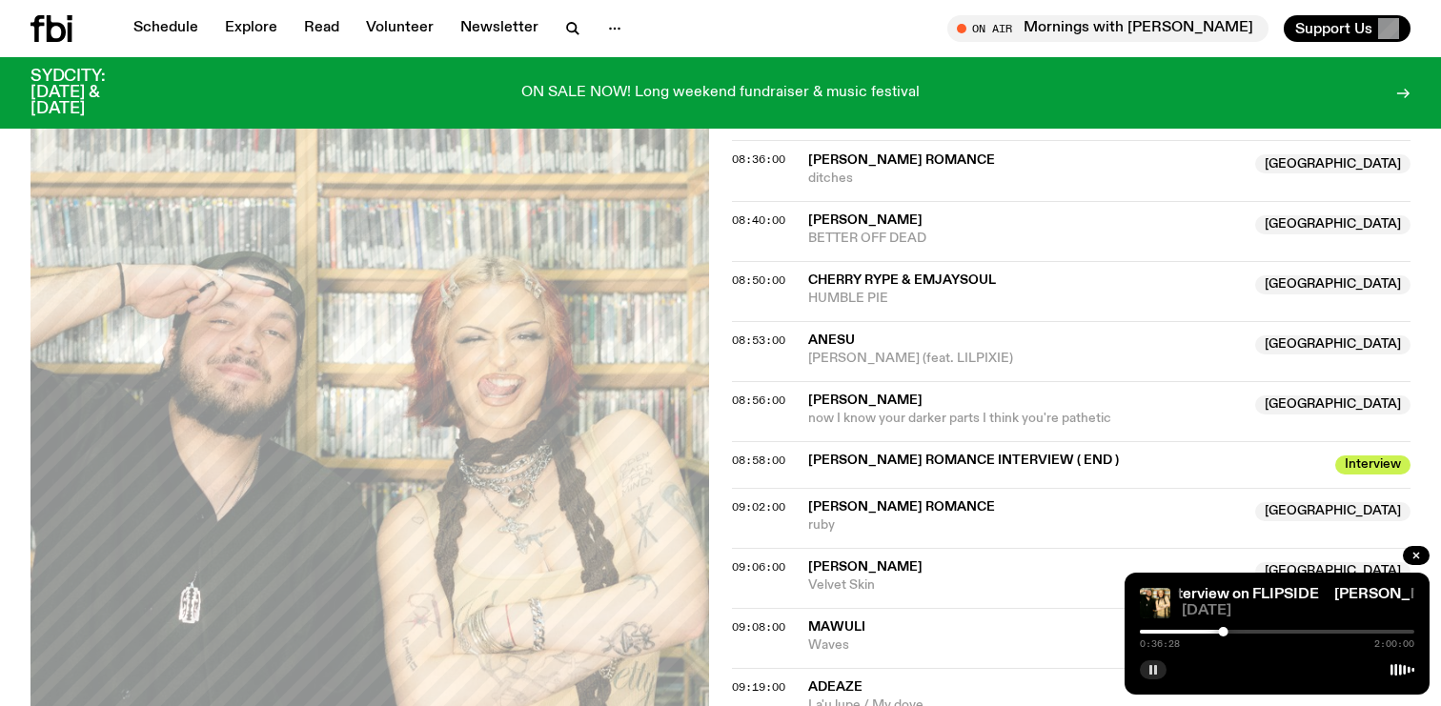
scroll to position [1164, 0]
